Goal: Task Accomplishment & Management: Use online tool/utility

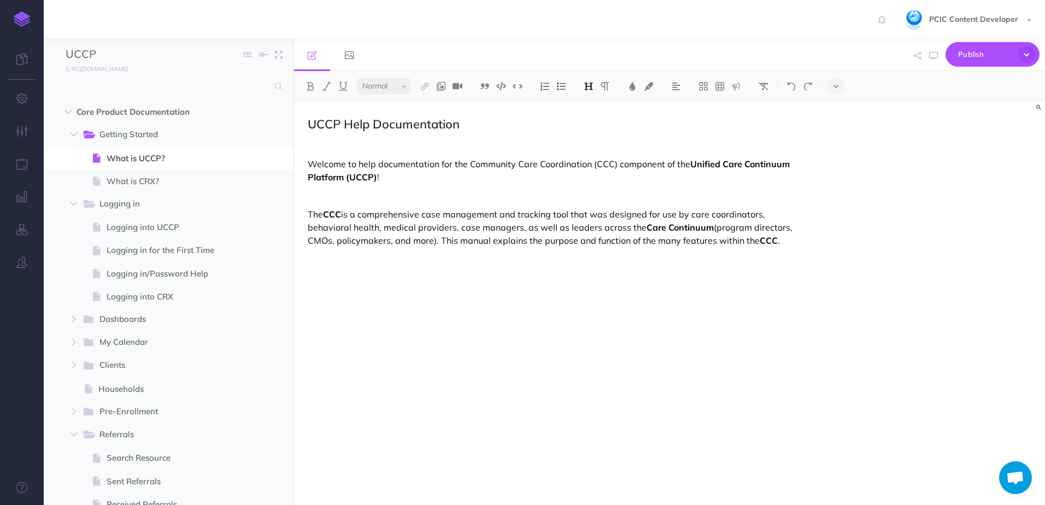
select select "null"
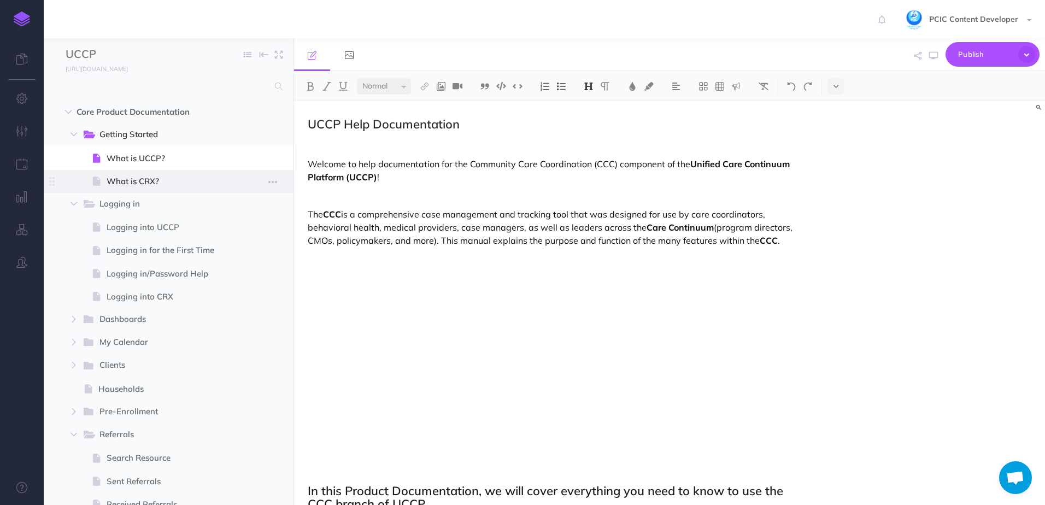
click at [168, 181] on span "What is CRX?" at bounding box center [167, 181] width 121 height 13
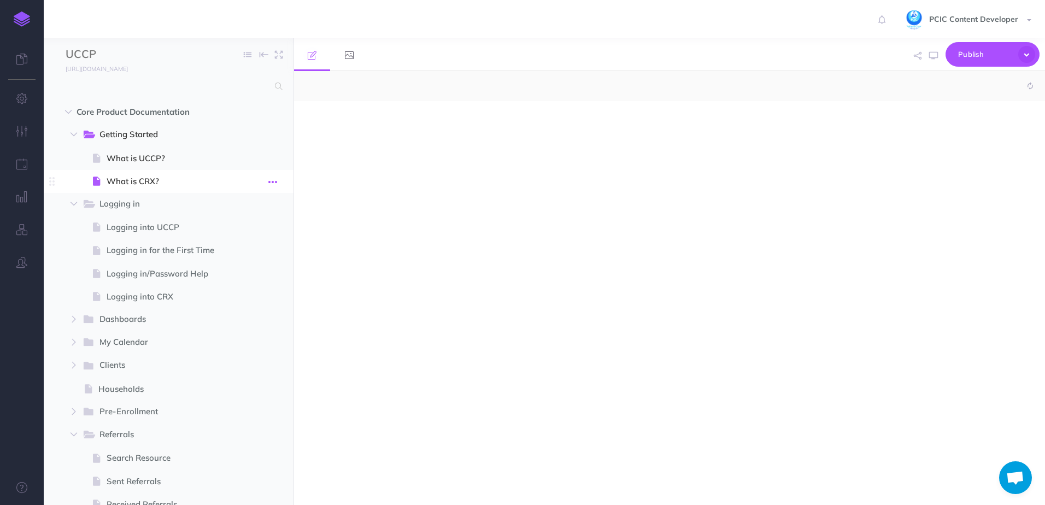
select select "null"
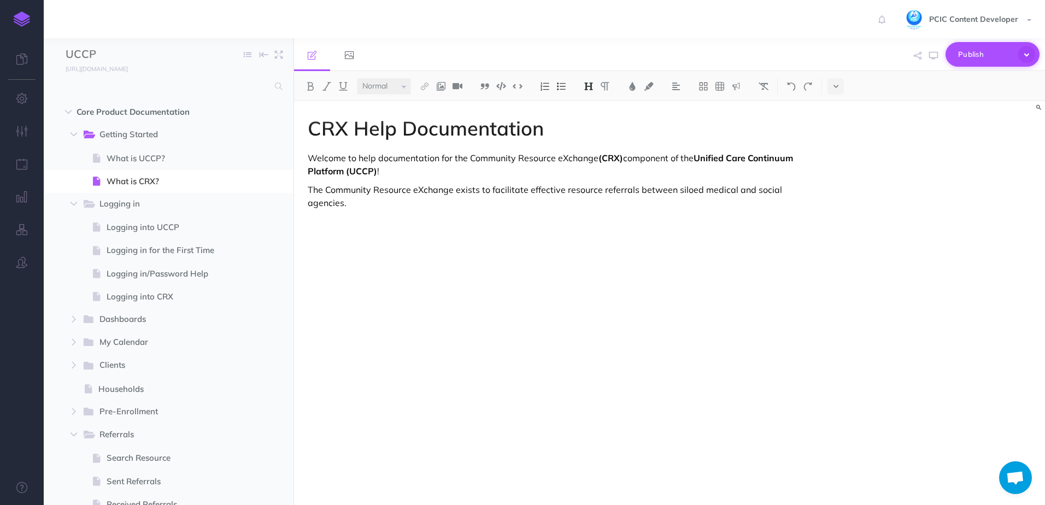
click at [972, 57] on span "Publish" at bounding box center [985, 54] width 55 height 17
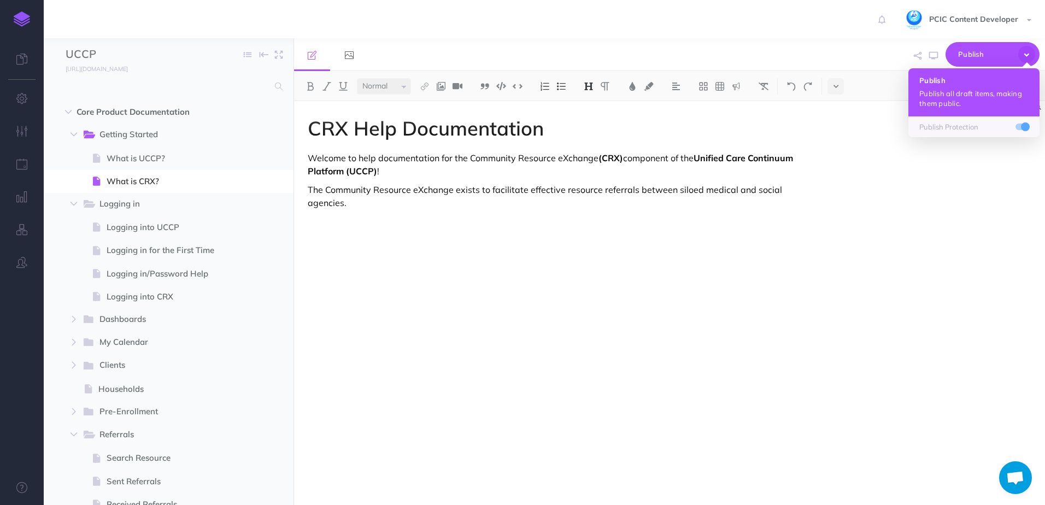
click at [981, 99] on p "Publish all draft items, making them public." at bounding box center [973, 99] width 109 height 20
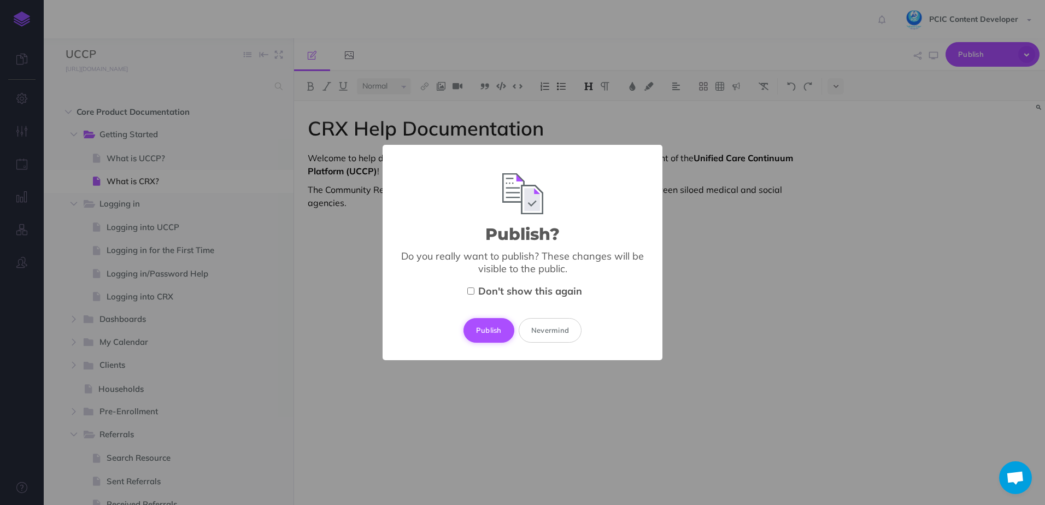
click at [503, 327] on button "Publish" at bounding box center [488, 330] width 51 height 24
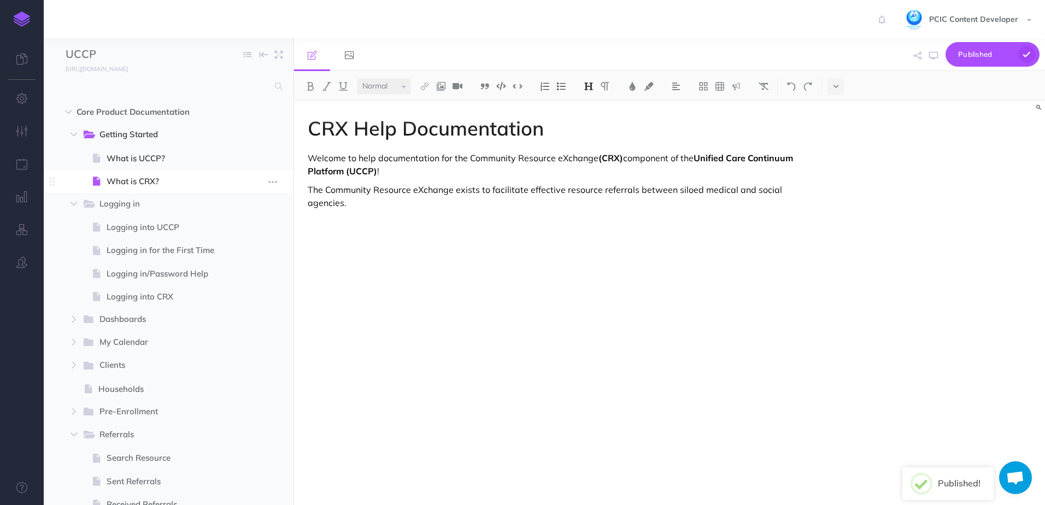
click at [161, 184] on span "What is CRX?" at bounding box center [167, 181] width 121 height 13
click at [915, 58] on icon "button" at bounding box center [918, 56] width 8 height 8
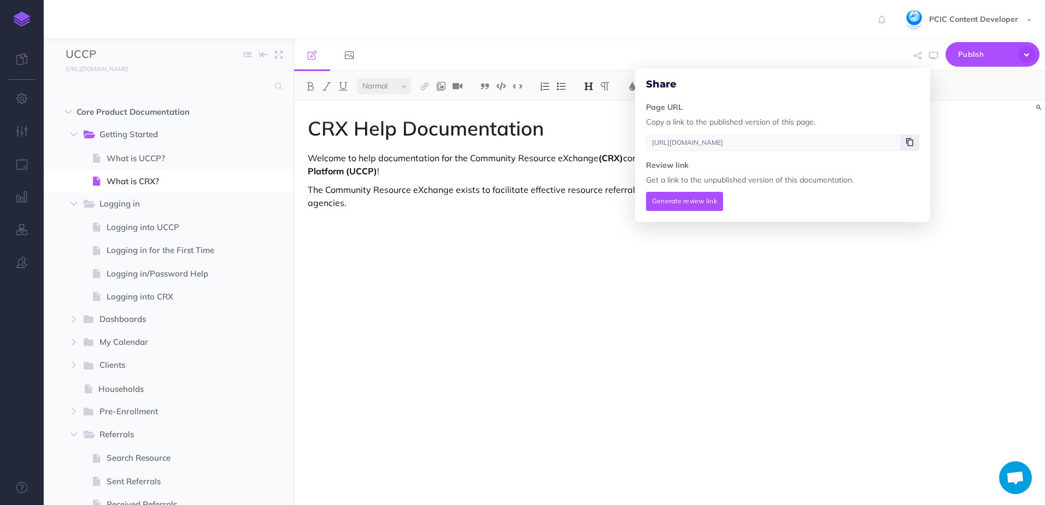
click at [908, 139] on icon at bounding box center [909, 142] width 7 height 7
click at [585, 29] on div "PCIC Content Developer Settings Account Settings Teams PCIC Support Documentati…" at bounding box center [522, 19] width 1028 height 38
